Goal: Complete application form: Complete application form

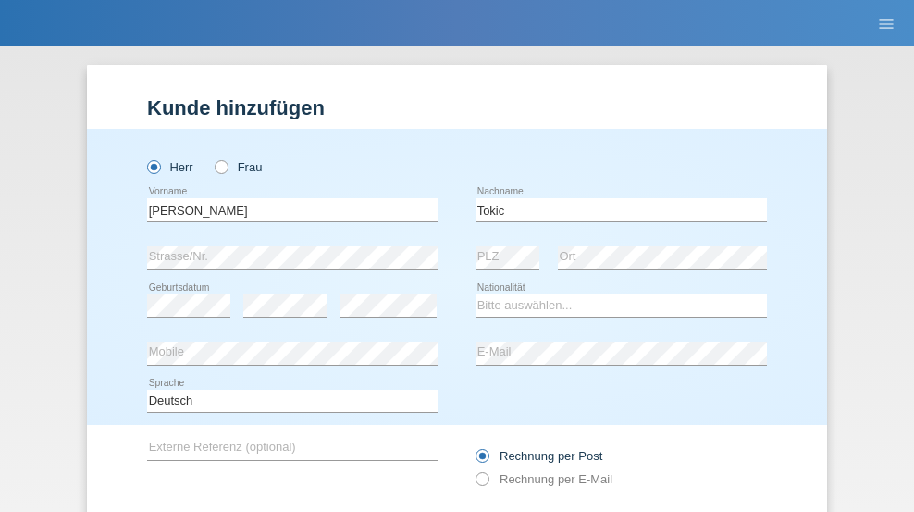
type input "Tokic"
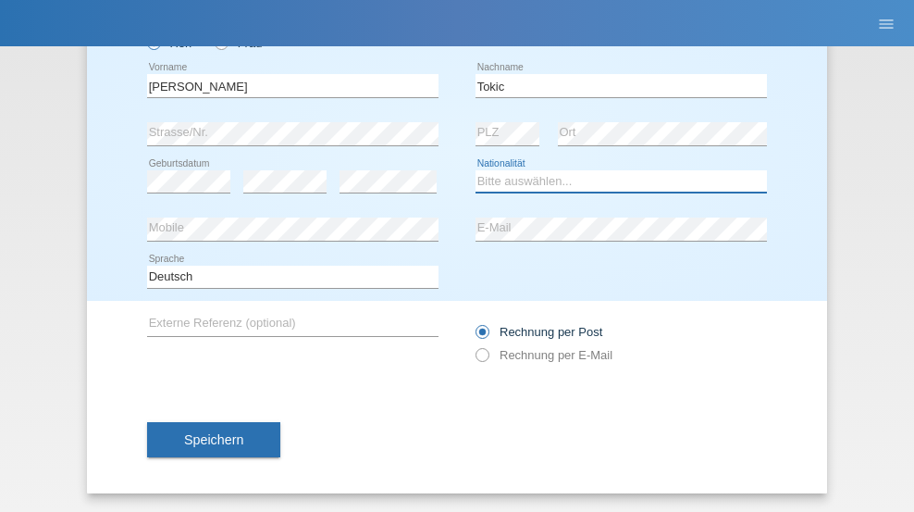
select select "DE"
select select "C"
select select "06"
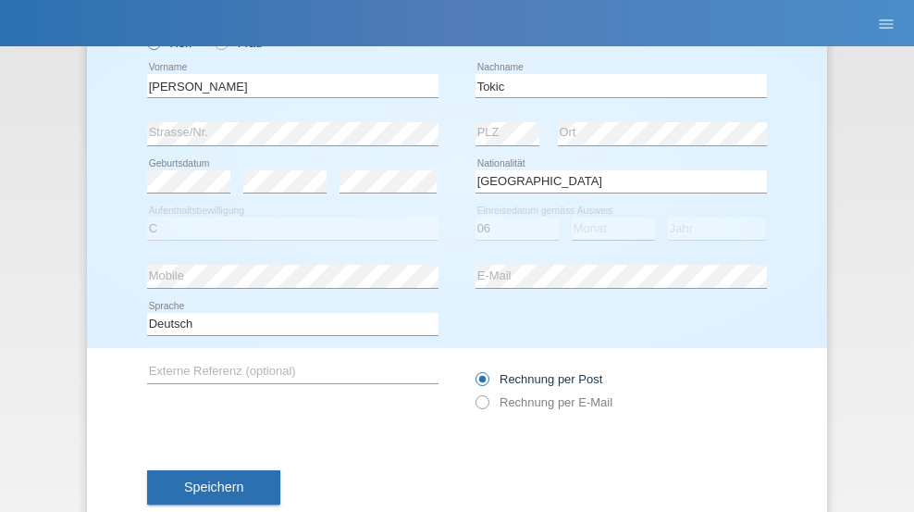
select select "12"
select select "2018"
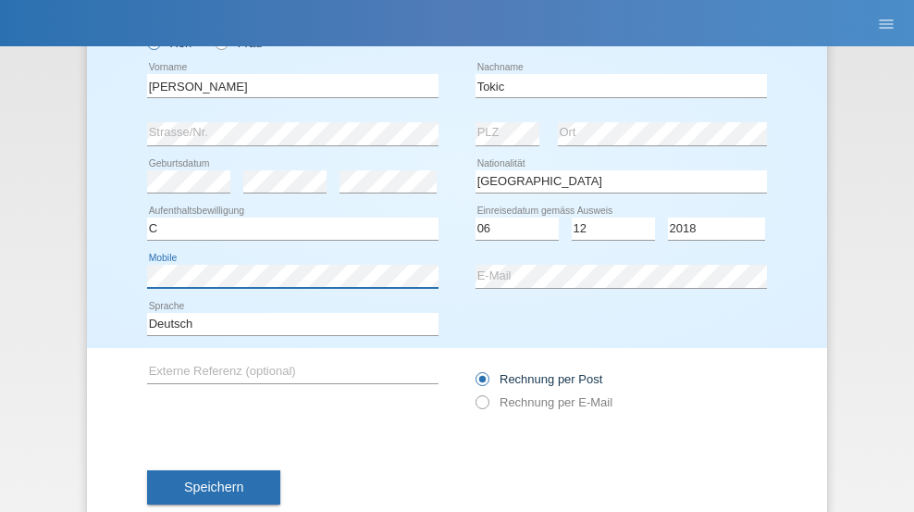
scroll to position [171, 0]
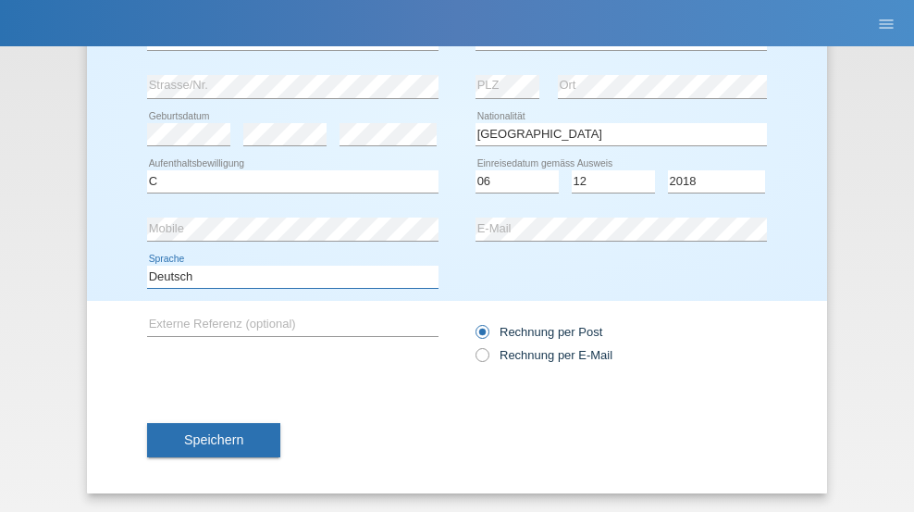
select select "en"
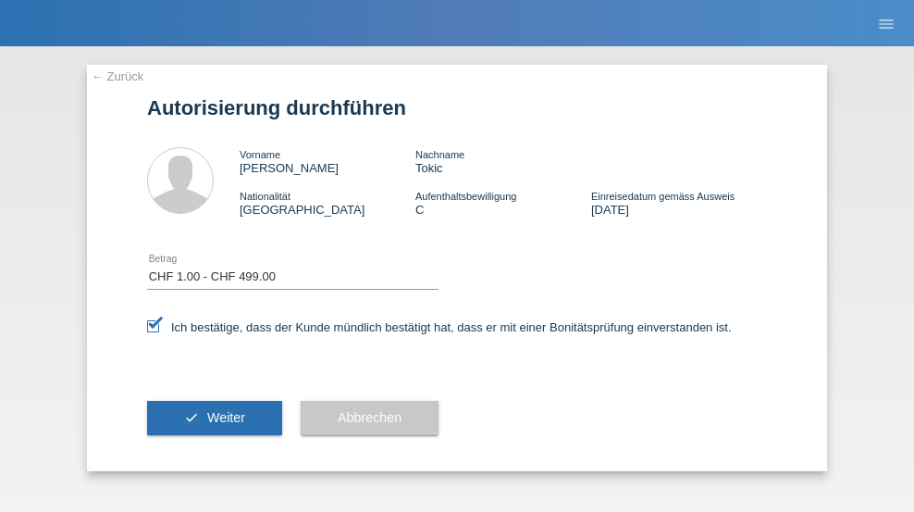
select select "1"
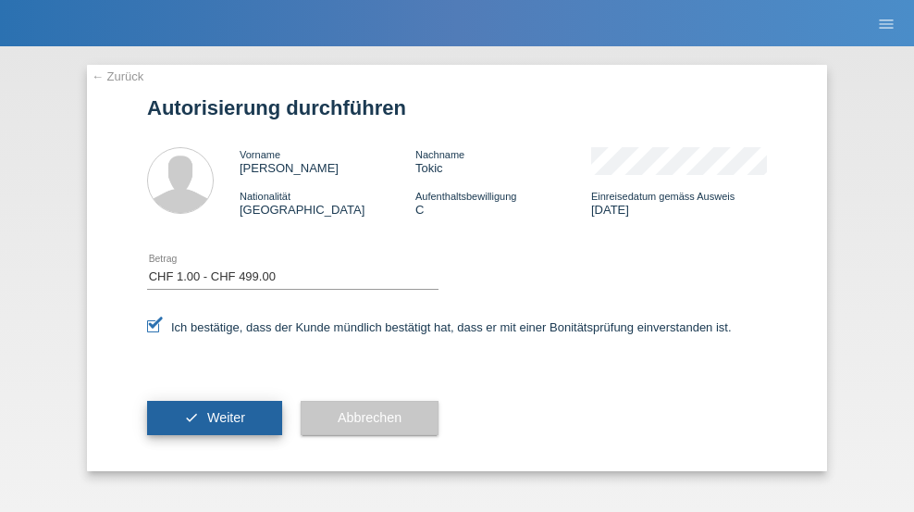
click at [215, 417] on span "Weiter" at bounding box center [226, 417] width 38 height 15
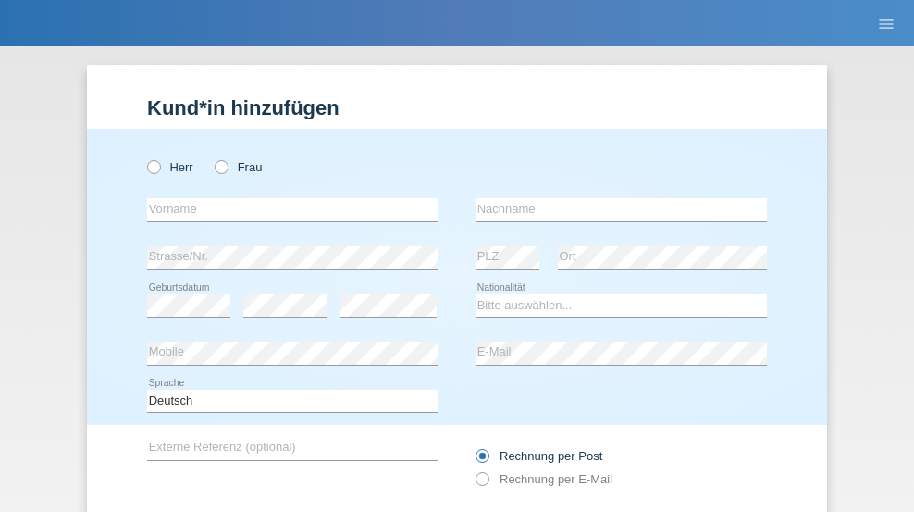
radio input "true"
click at [286, 198] on input "text" at bounding box center [292, 209] width 291 height 23
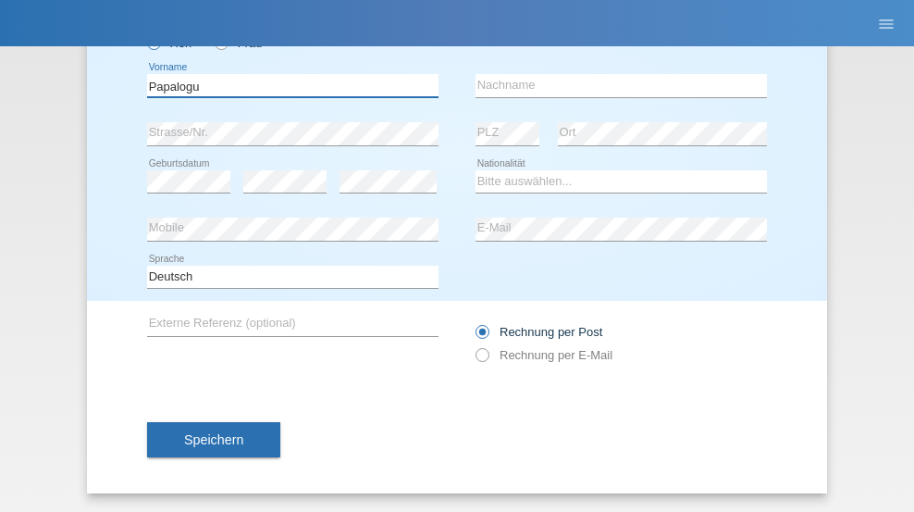
type input "Papalogu"
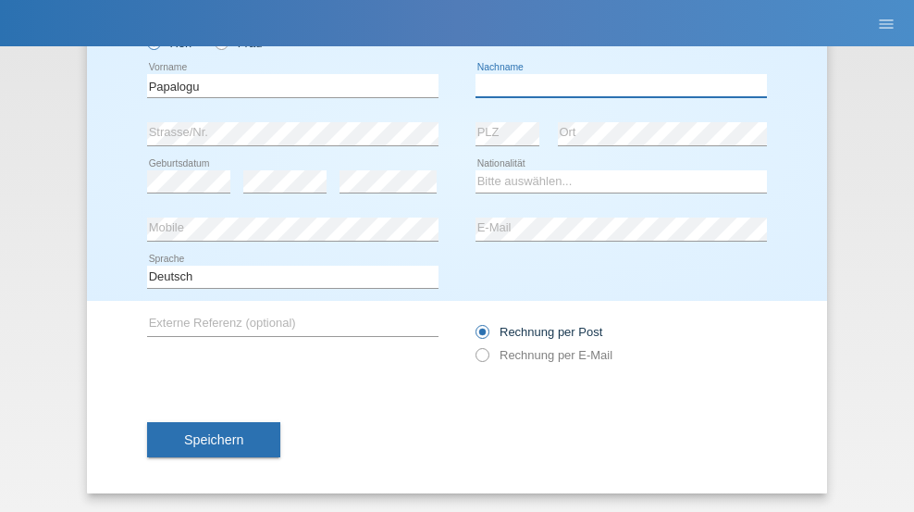
click at [614, 85] on input "text" at bounding box center [621, 85] width 291 height 23
type input "Stefan"
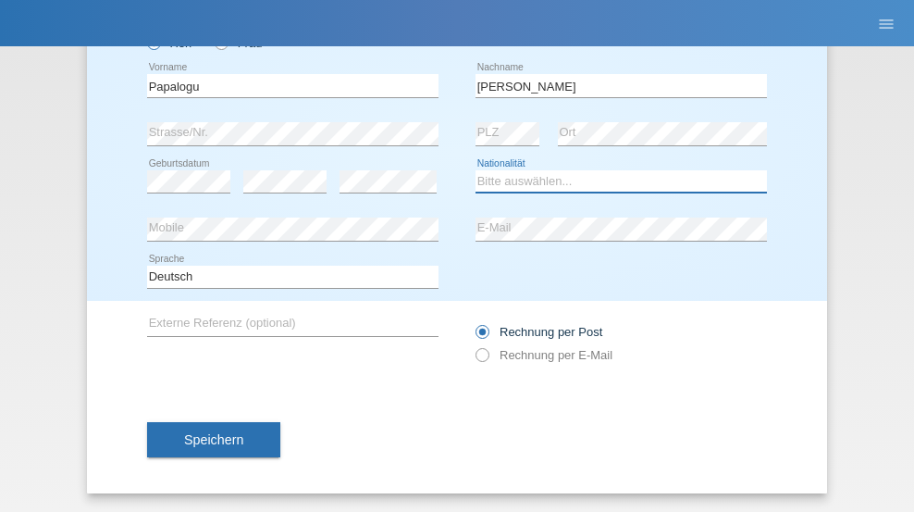
select select "RO"
select select "C"
select select "11"
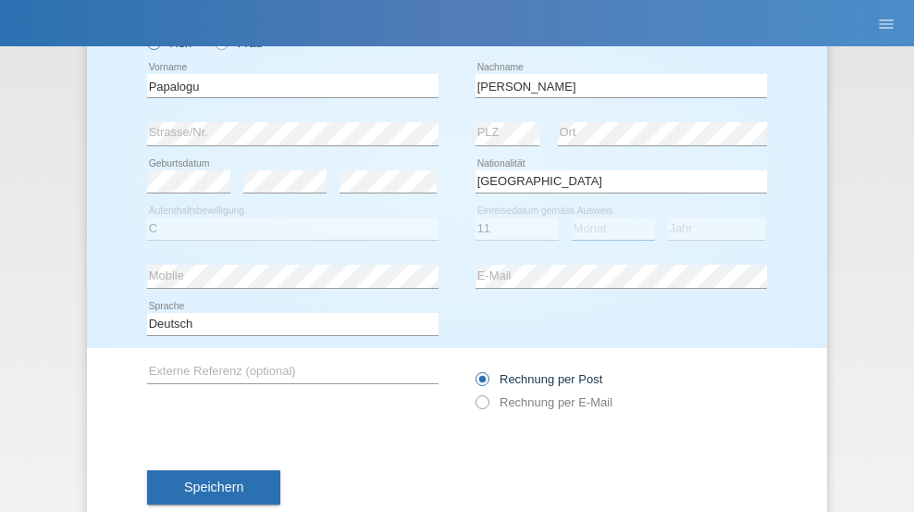
select select "09"
select select "2021"
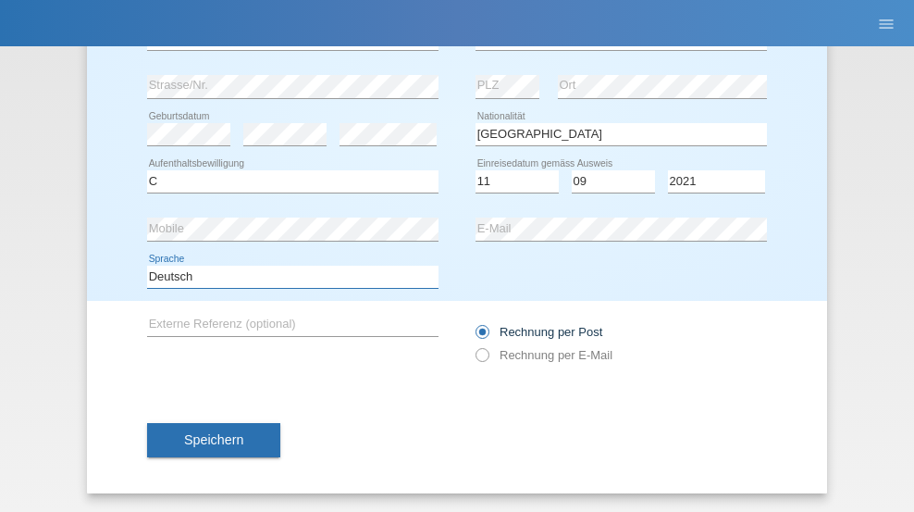
select select "en"
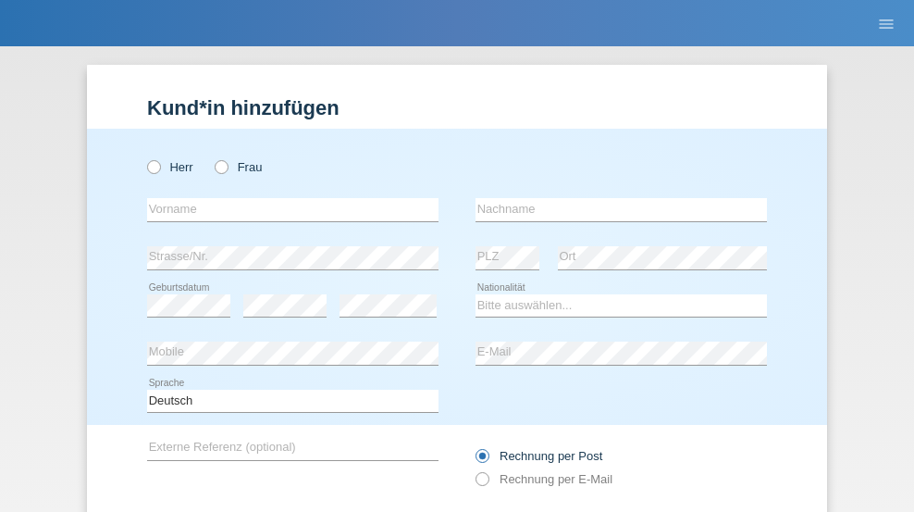
radio input "true"
click at [286, 198] on input "text" at bounding box center [292, 209] width 291 height 23
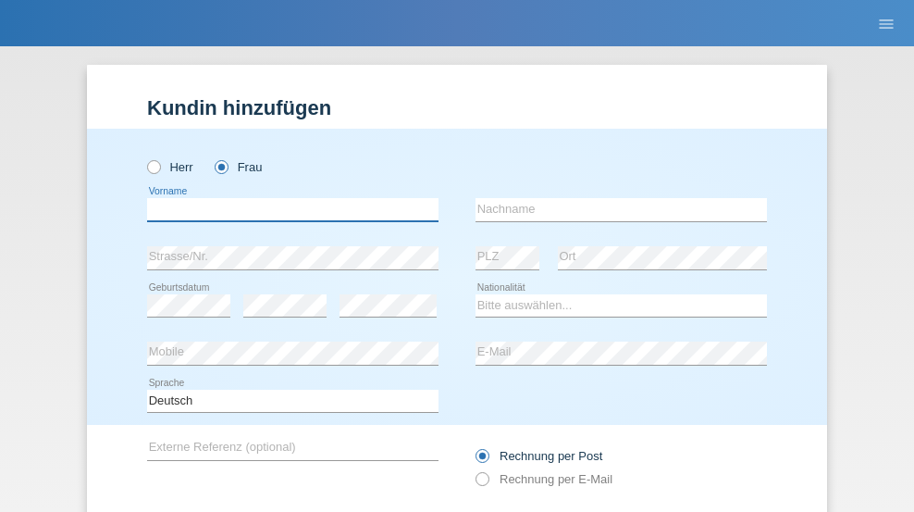
scroll to position [124, 0]
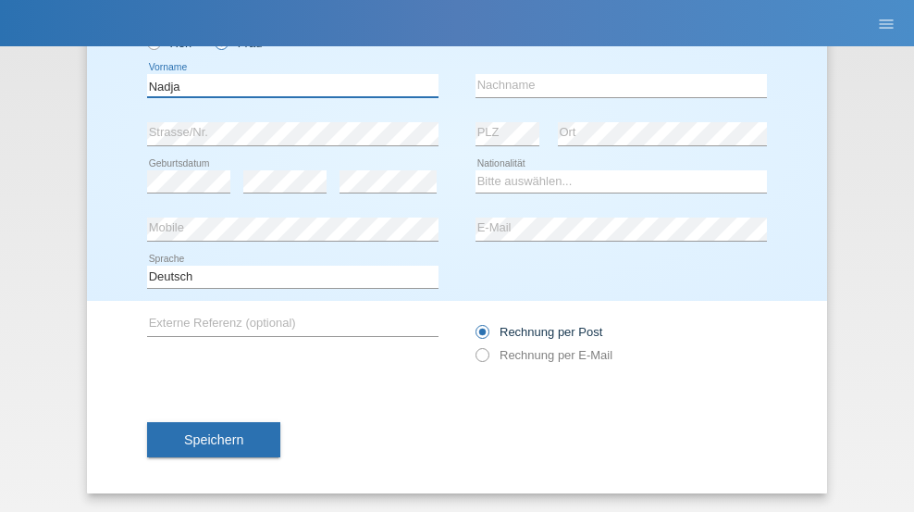
type input "Nadja"
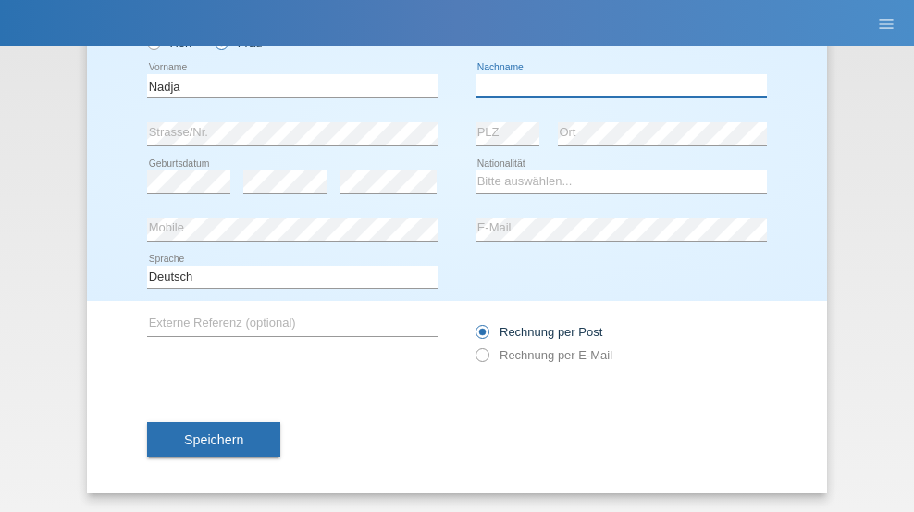
click at [614, 85] on input "text" at bounding box center [621, 85] width 291 height 23
type input "Wicky"
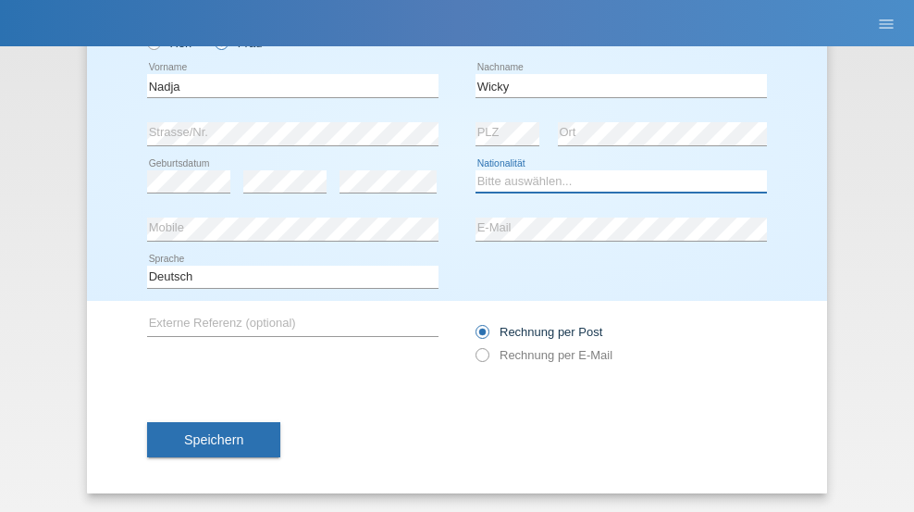
select select "CH"
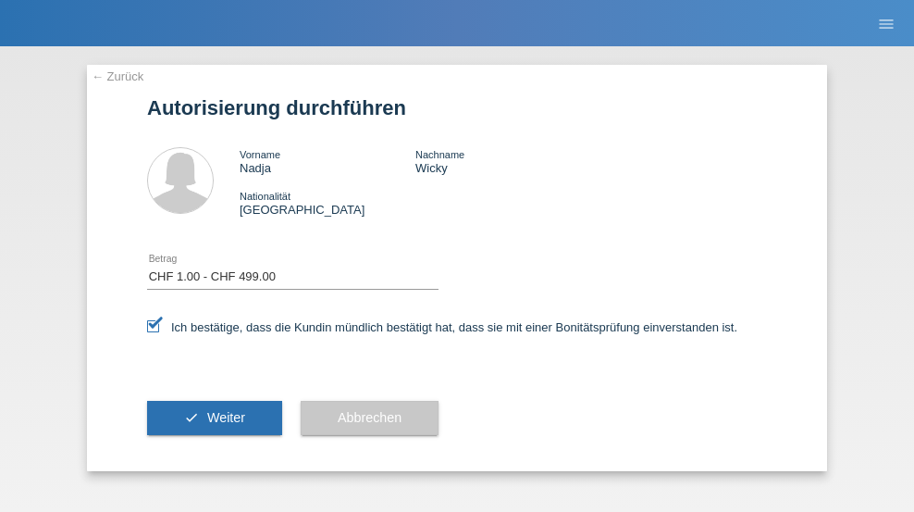
select select "1"
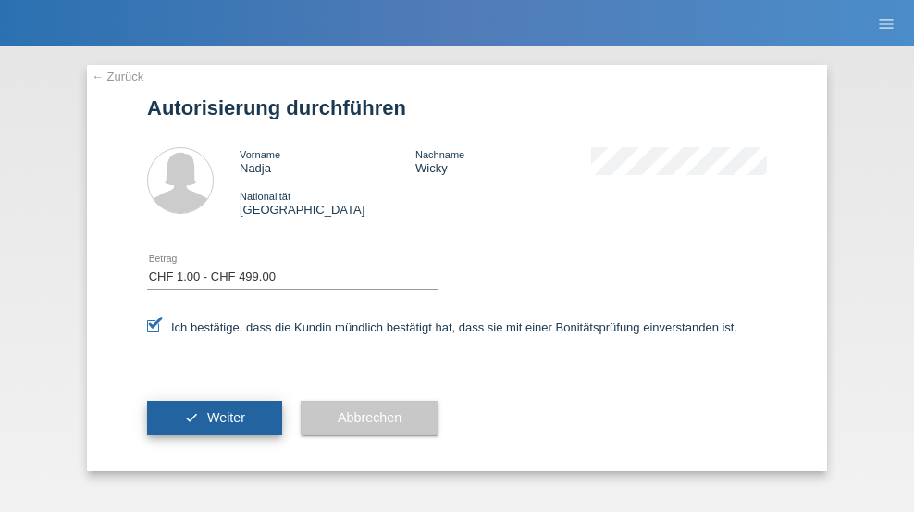
click at [215, 417] on span "Weiter" at bounding box center [226, 417] width 38 height 15
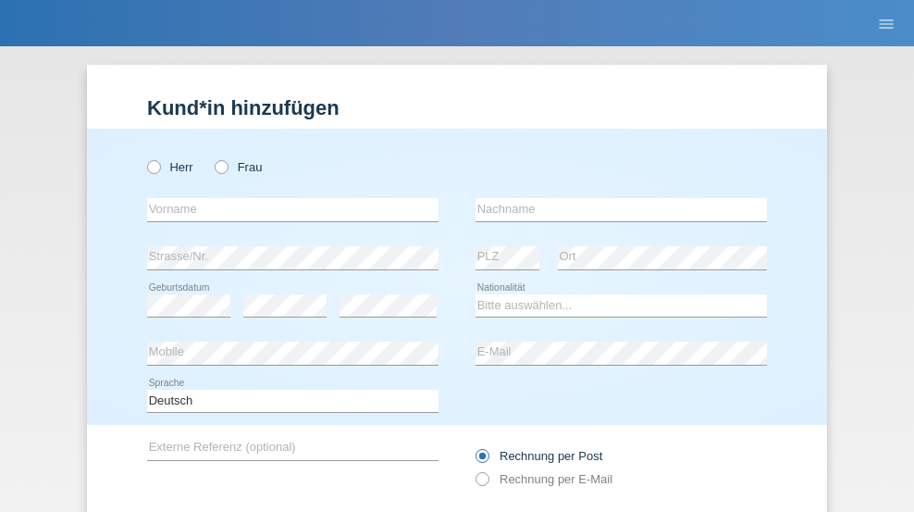
radio input "true"
click at [286, 198] on input "text" at bounding box center [292, 209] width 291 height 23
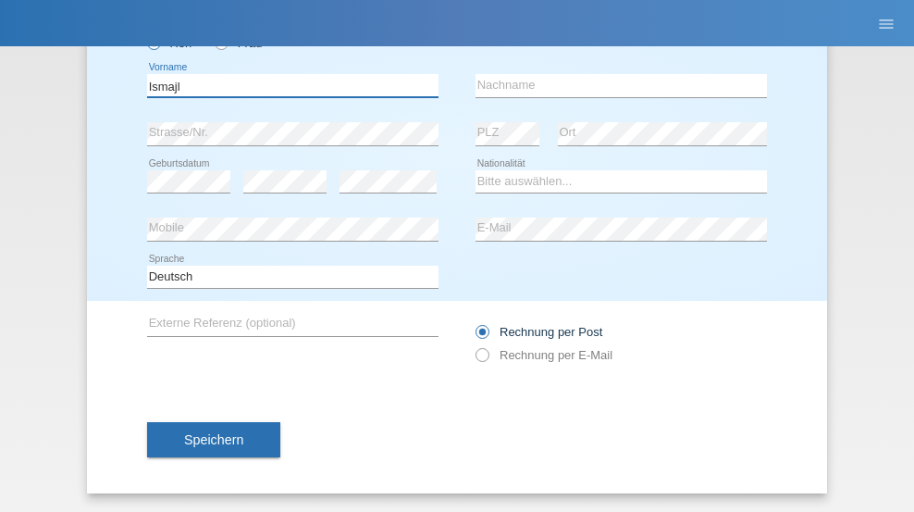
type input "Ismajl"
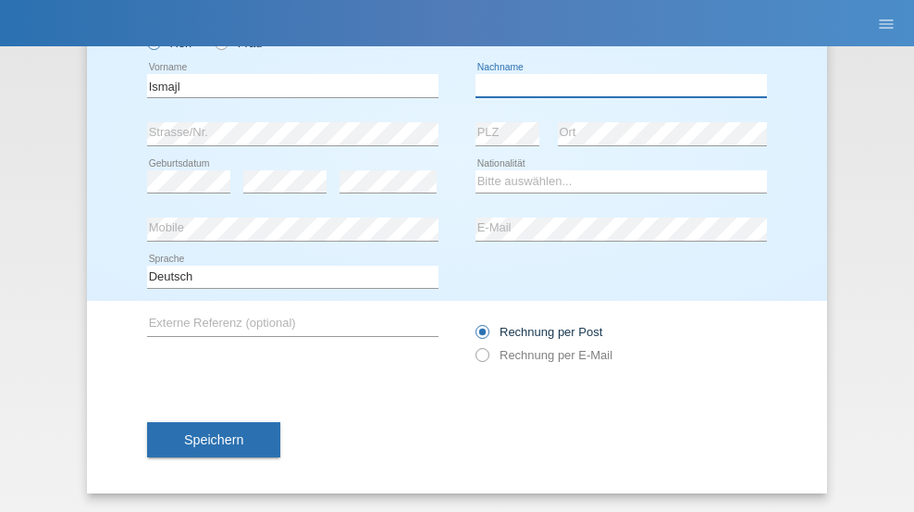
click at [614, 85] on input "text" at bounding box center [621, 85] width 291 height 23
type input "Syla"
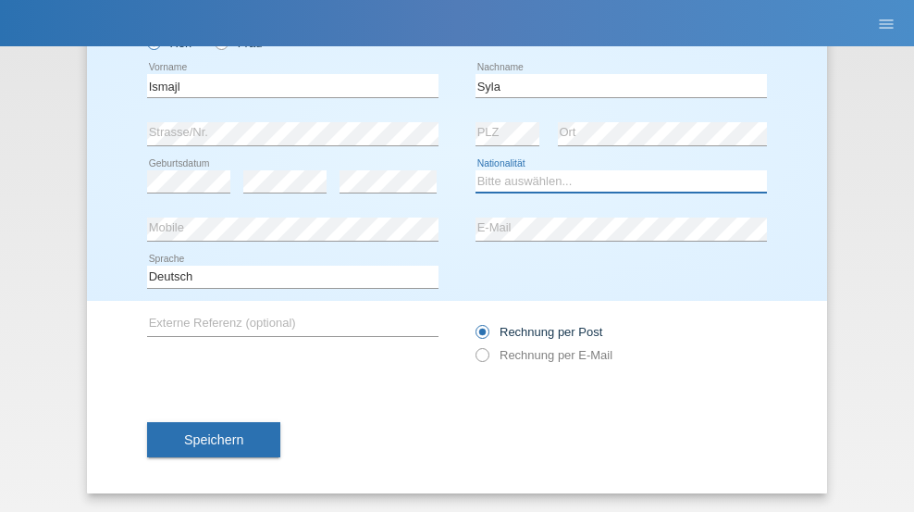
select select "CH"
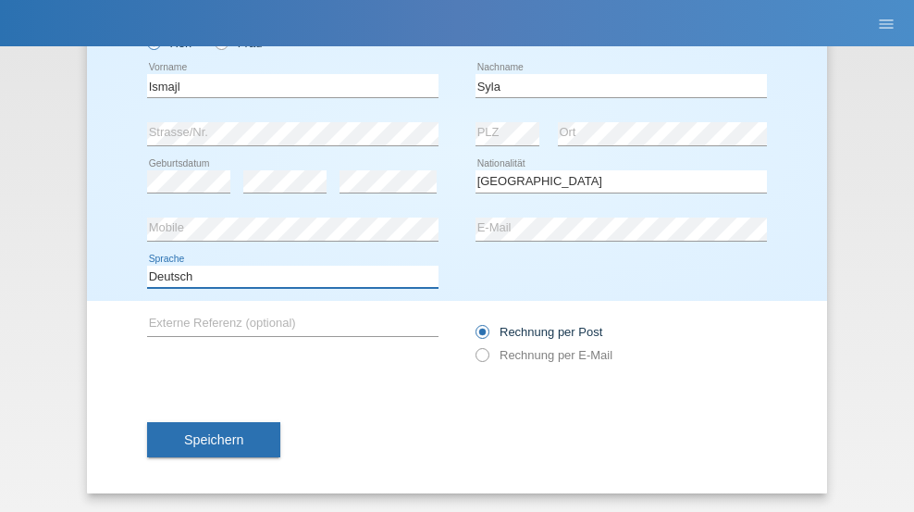
select select "en"
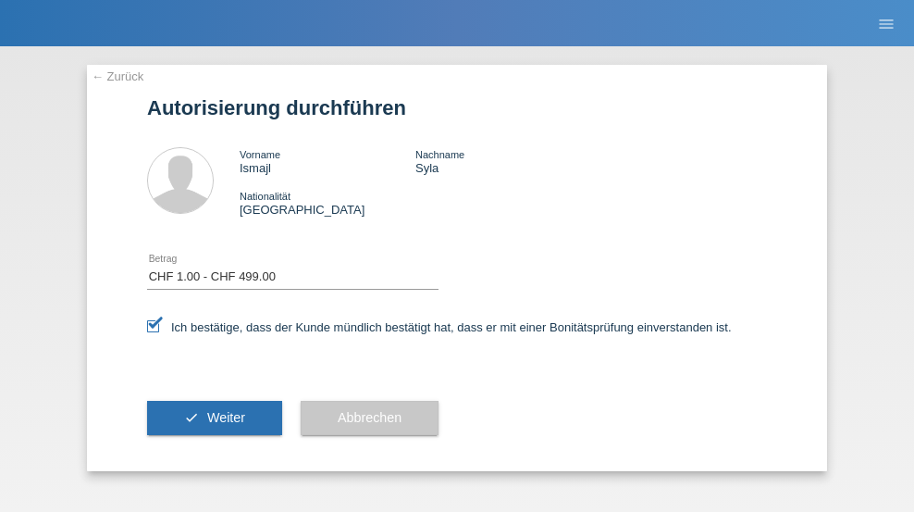
select select "1"
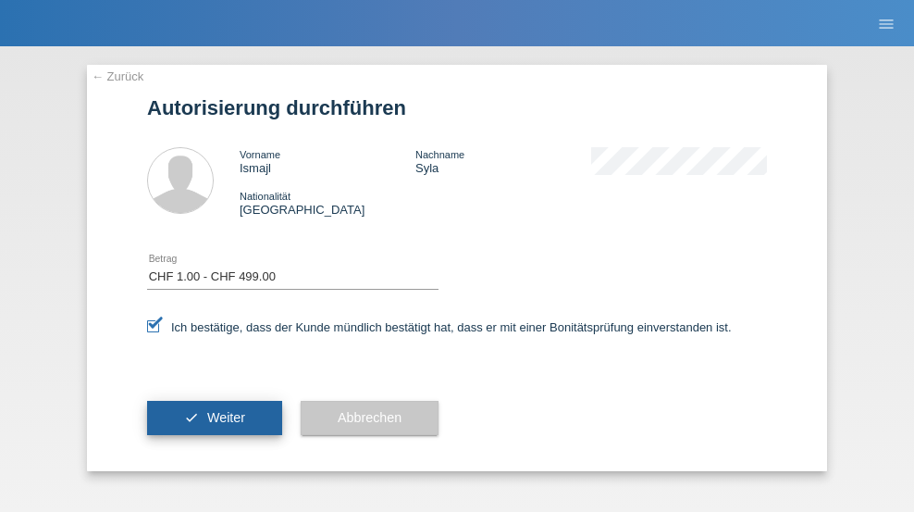
click at [215, 417] on span "Weiter" at bounding box center [226, 417] width 38 height 15
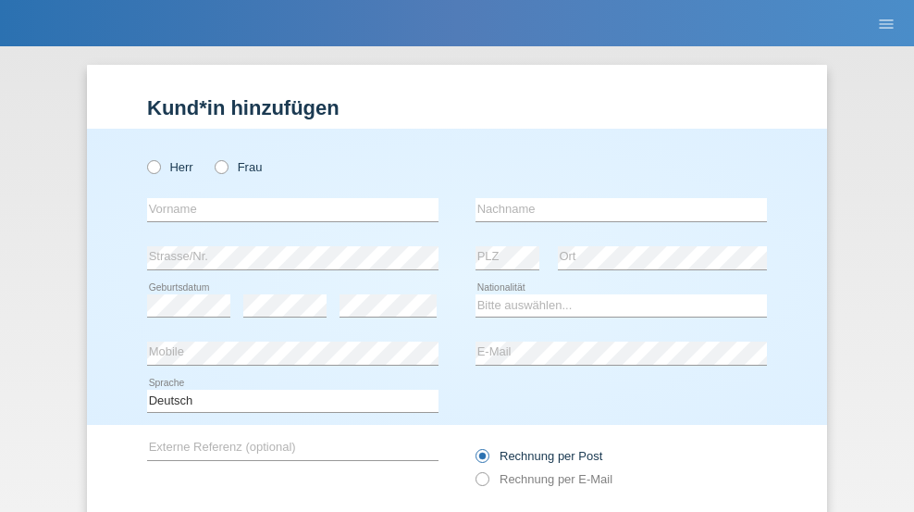
radio input "true"
click at [286, 198] on input "text" at bounding box center [292, 209] width 291 height 23
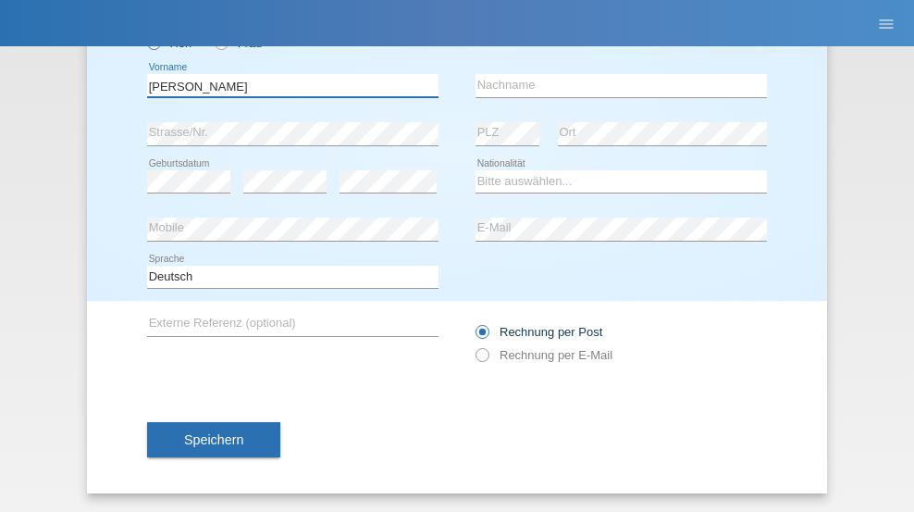
type input "[PERSON_NAME]"
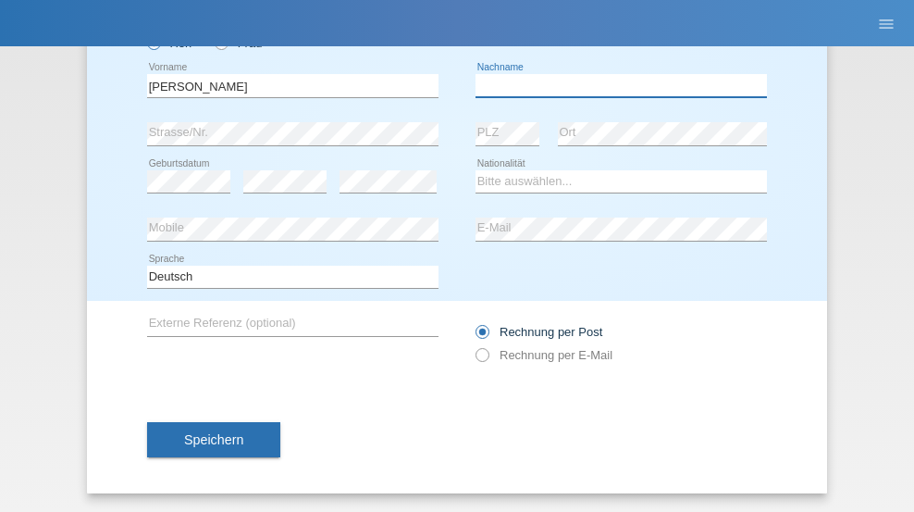
click at [614, 85] on input "text" at bounding box center [621, 85] width 291 height 23
type input "Berisha"
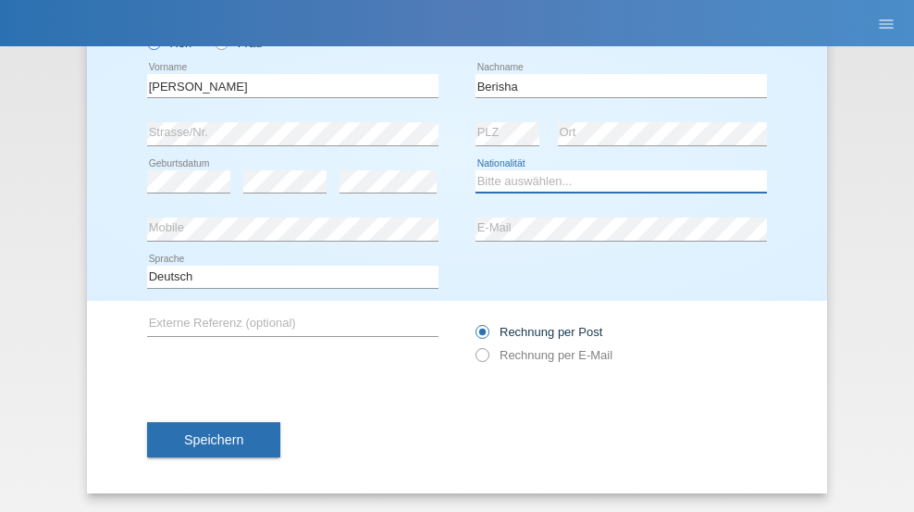
select select "XK"
select select "C"
select select "14"
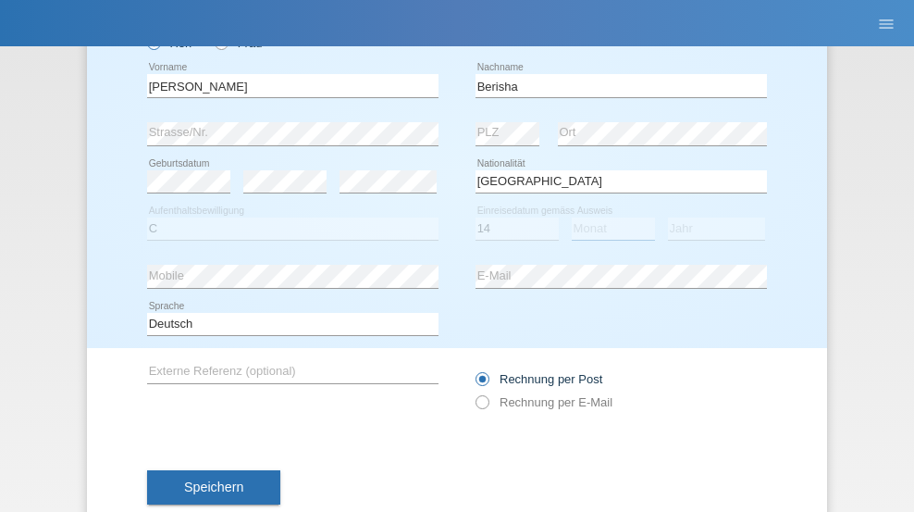
select select "05"
select select "2005"
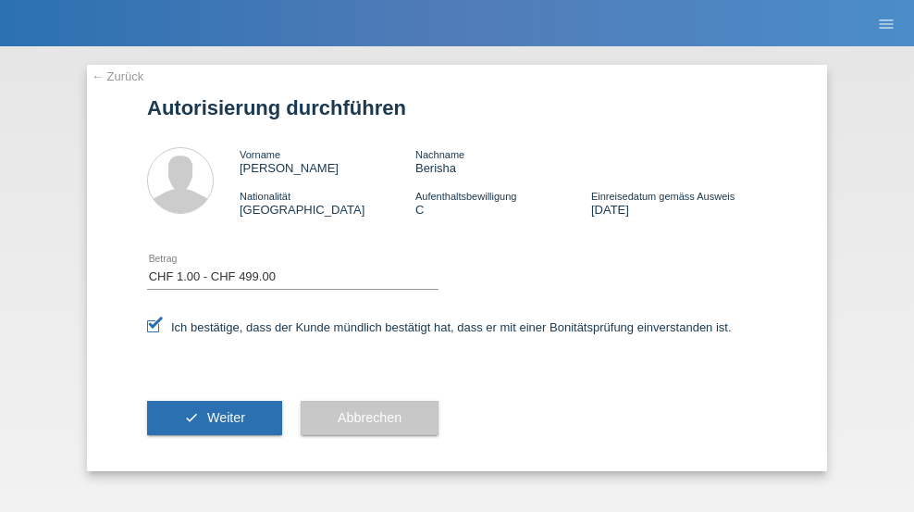
select select "1"
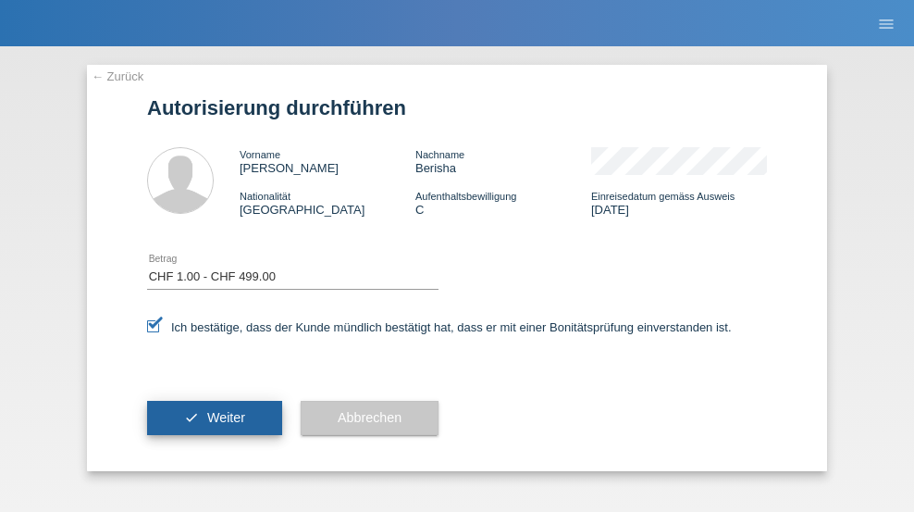
click at [215, 417] on span "Weiter" at bounding box center [226, 417] width 38 height 15
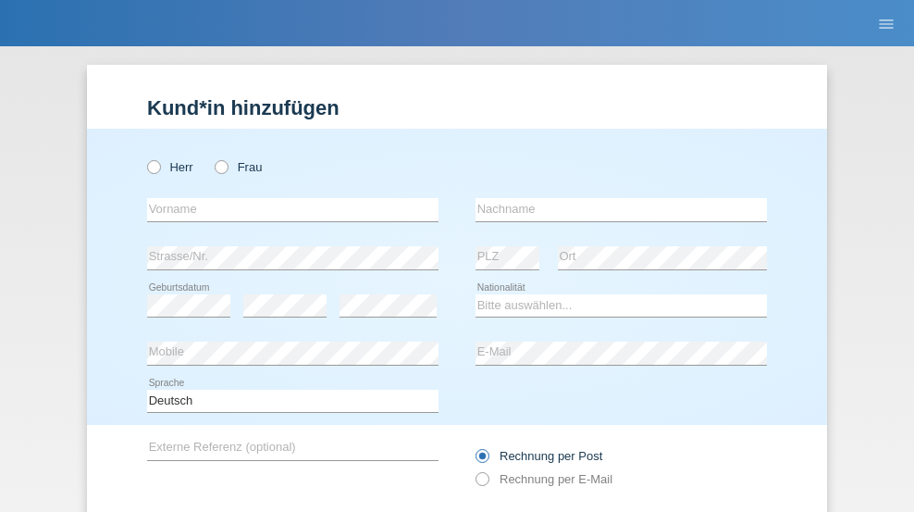
radio input "true"
click at [286, 198] on input "text" at bounding box center [292, 209] width 291 height 23
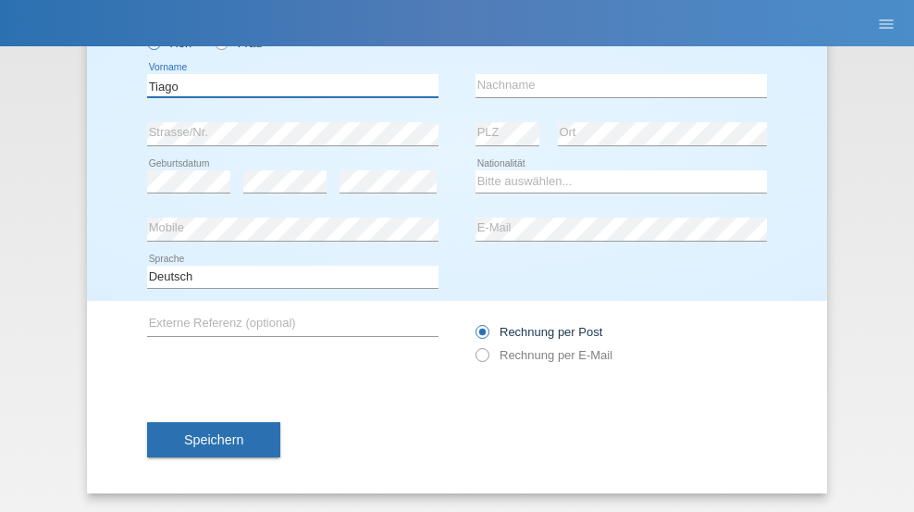
type input "Tiago"
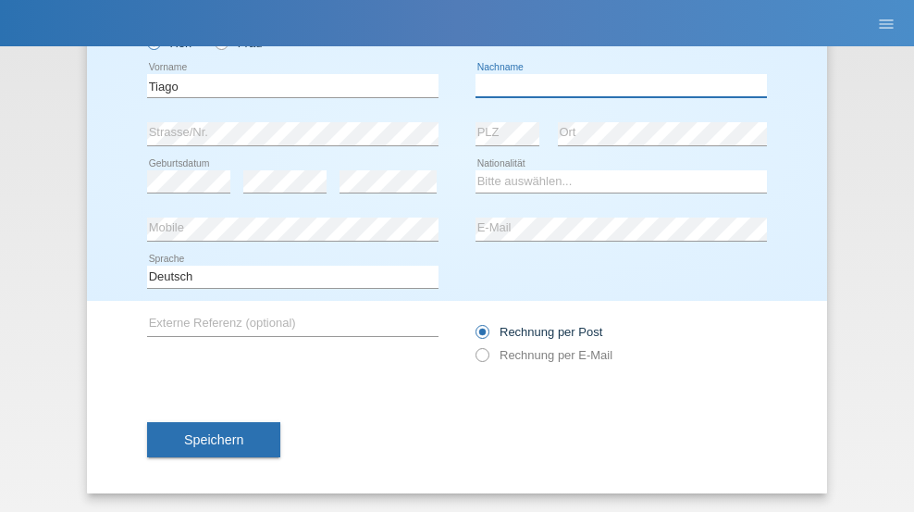
click at [614, 85] on input "text" at bounding box center [621, 85] width 291 height 23
type input "[PERSON_NAME]"
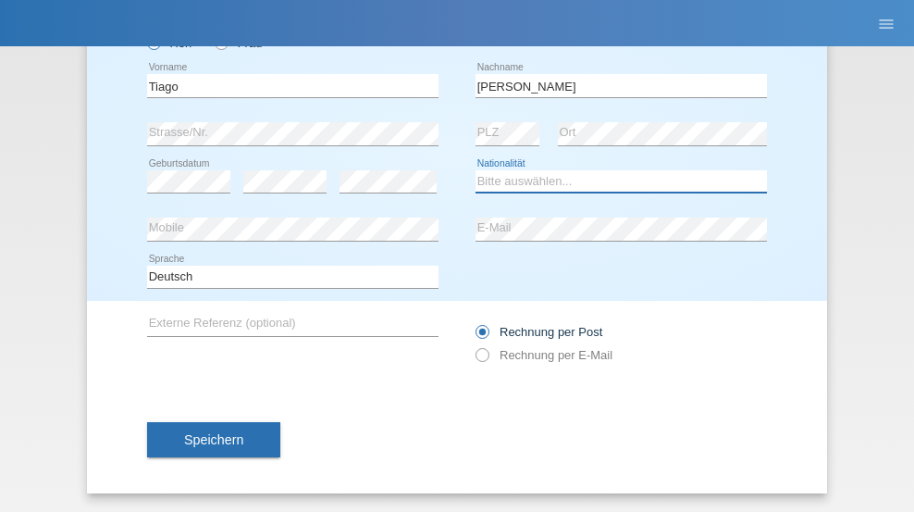
select select "PT"
select select "C"
select select "20"
select select "01"
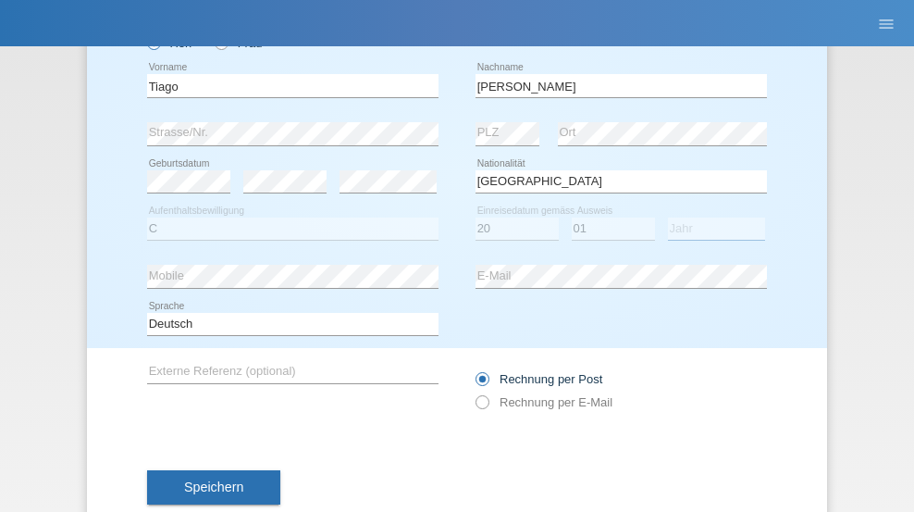
select select "2001"
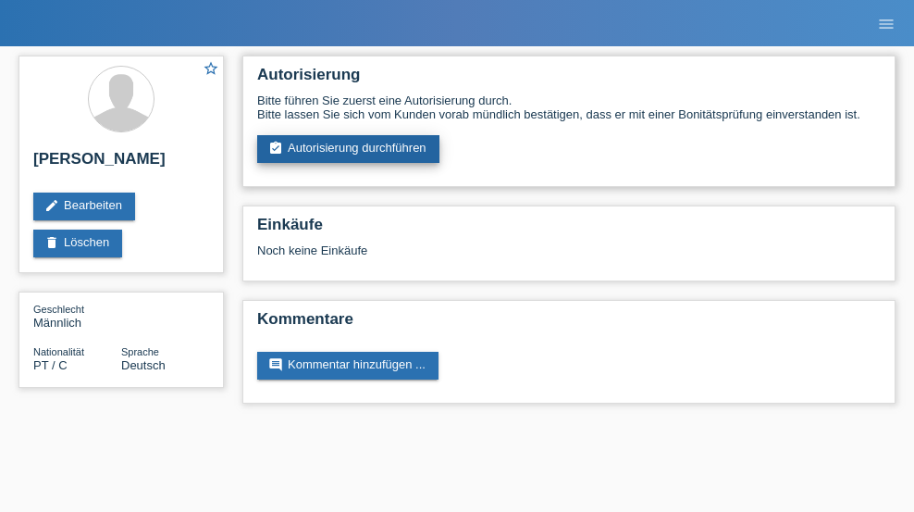
click at [349, 149] on link "assignment_turned_in Autorisierung durchführen" at bounding box center [348, 149] width 182 height 28
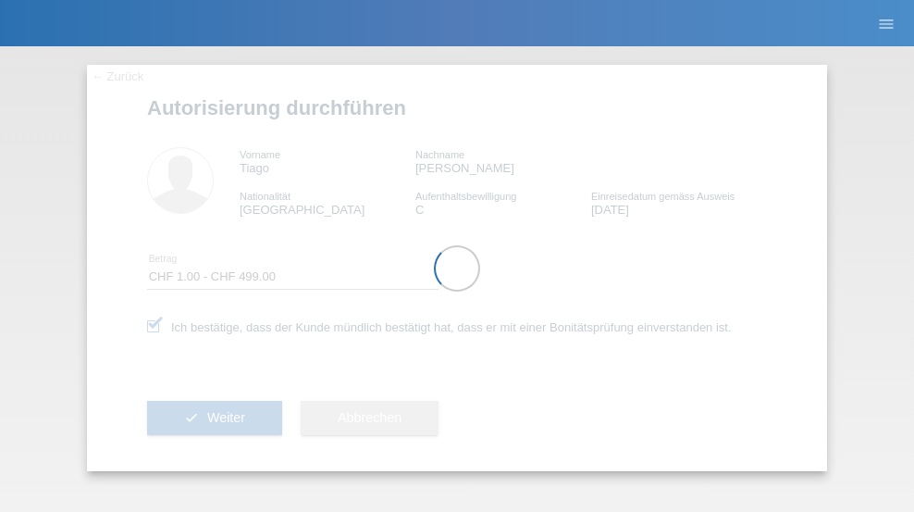
select select "1"
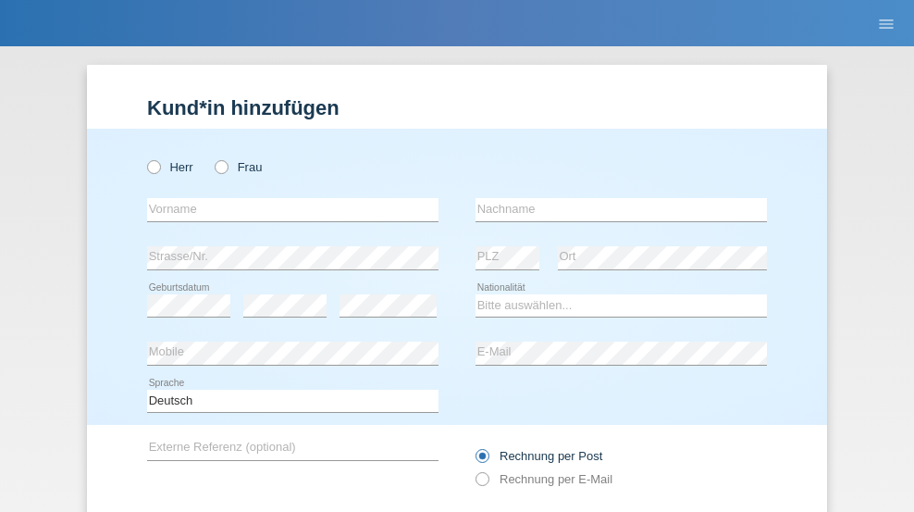
radio input "true"
click at [286, 198] on input "text" at bounding box center [292, 209] width 291 height 23
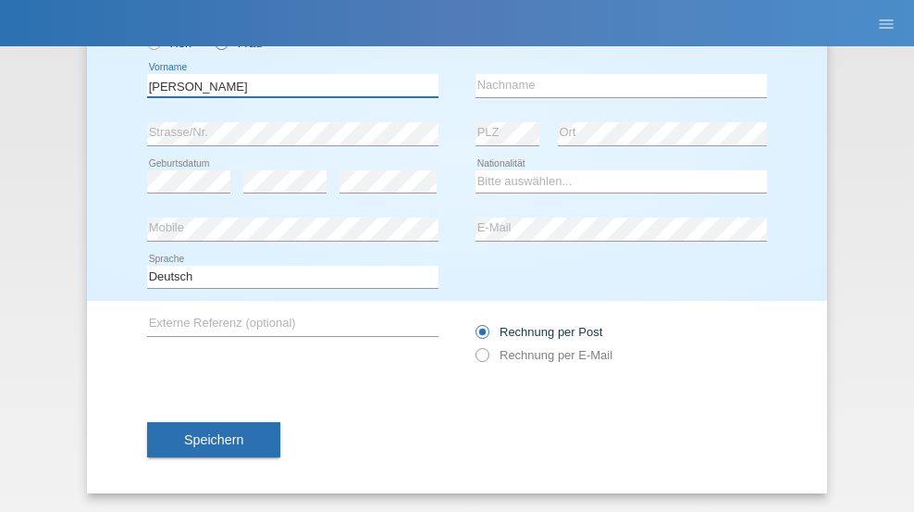
type input "[PERSON_NAME]"
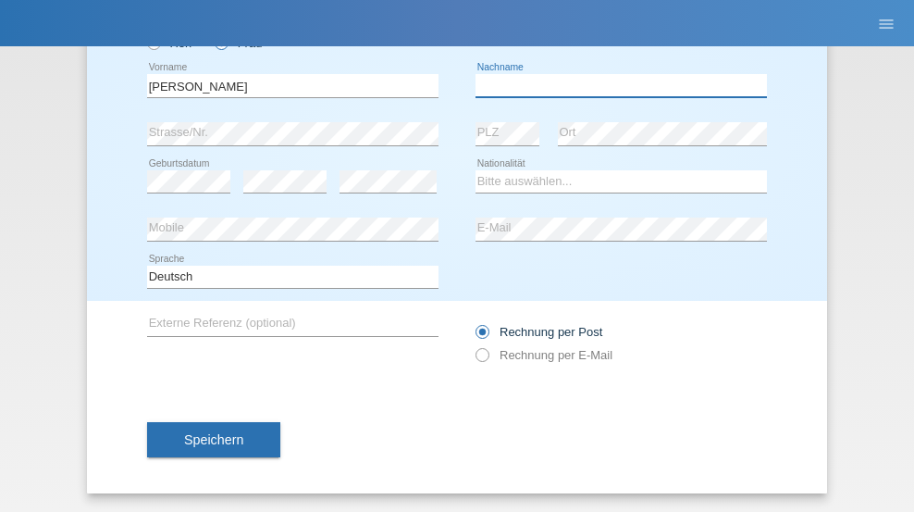
click at [614, 85] on input "text" at bounding box center [621, 85] width 291 height 23
type input "Stegmüller"
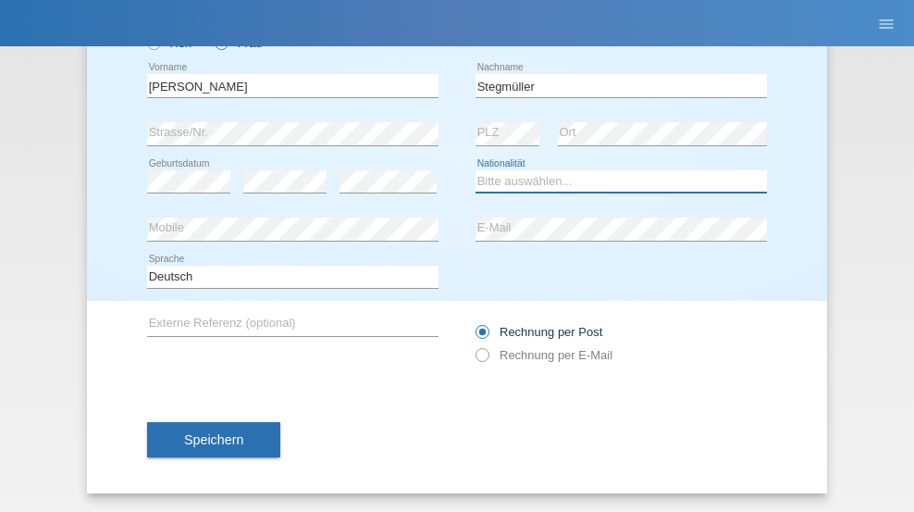
select select "CH"
